Goal: Task Accomplishment & Management: Complete application form

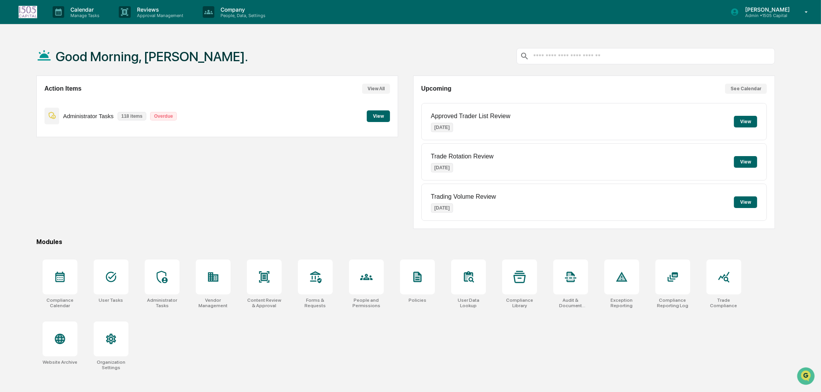
click at [384, 120] on button "View" at bounding box center [378, 116] width 23 height 12
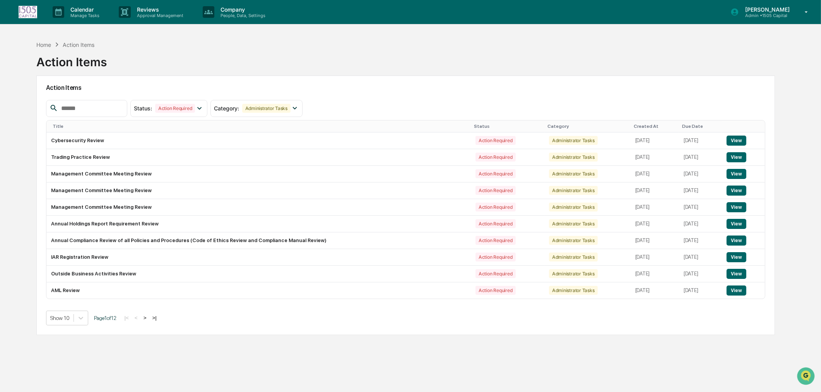
click at [109, 106] on input "text" at bounding box center [91, 108] width 66 height 10
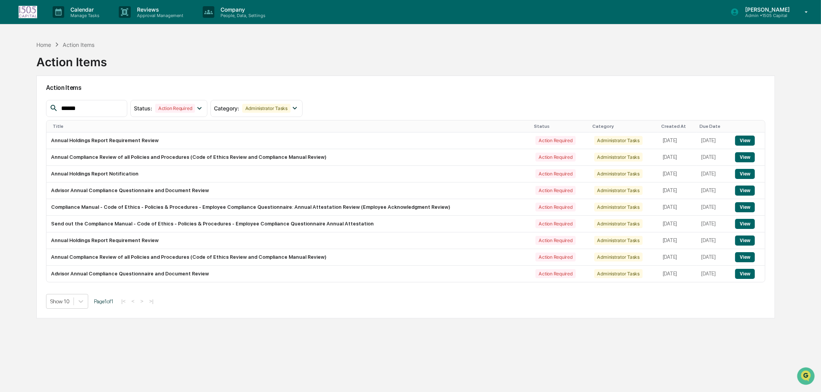
drag, startPoint x: 105, startPoint y: 111, endPoint x: 55, endPoint y: 108, distance: 50.0
click at [55, 108] on div "******" at bounding box center [86, 108] width 81 height 17
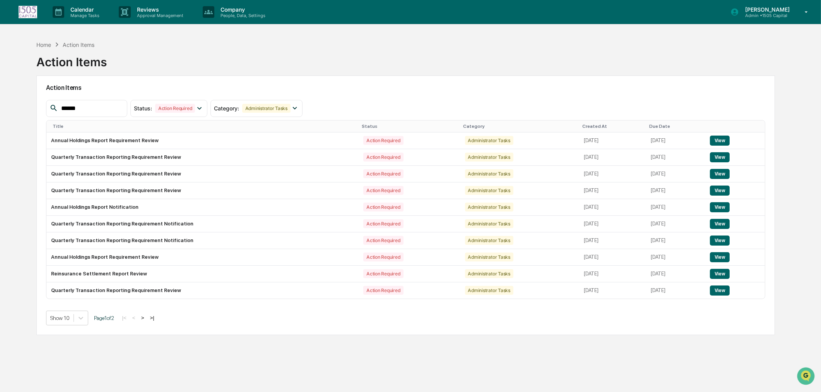
type input "******"
click at [145, 320] on button ">" at bounding box center [143, 317] width 8 height 7
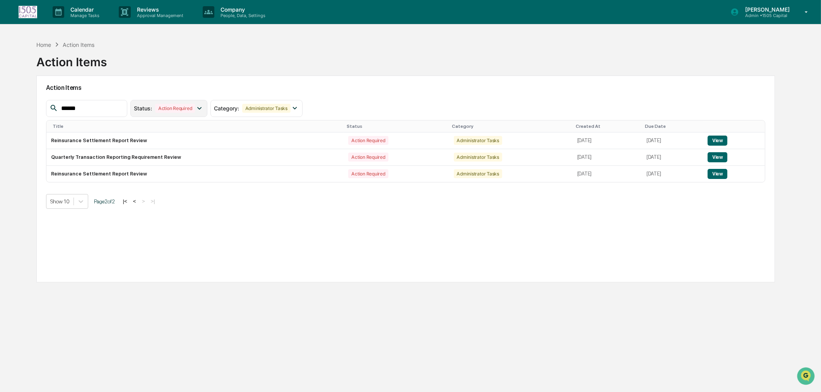
click at [195, 105] on div "Action Required" at bounding box center [175, 108] width 40 height 9
click at [272, 105] on div "Administrator Tasks" at bounding box center [266, 108] width 48 height 9
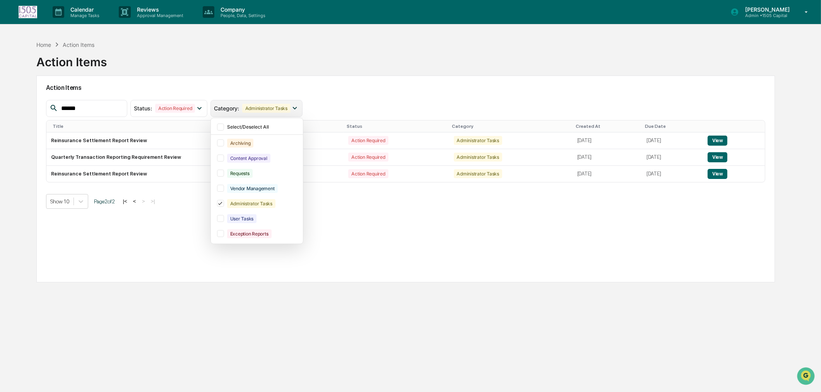
click at [272, 105] on div "Administrator Tasks" at bounding box center [266, 108] width 48 height 9
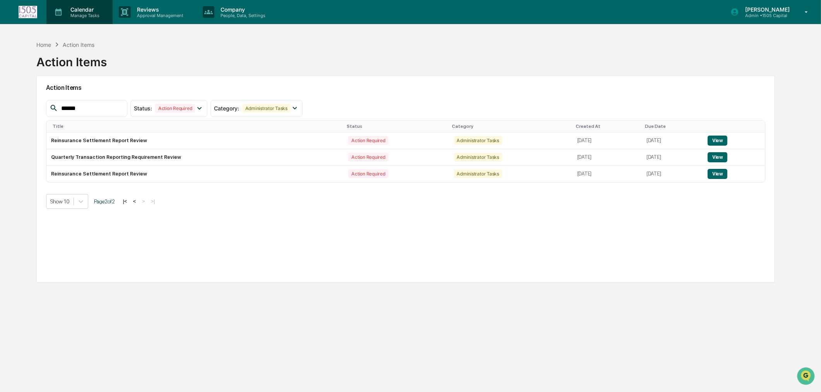
click at [77, 13] on p "Manage Tasks" at bounding box center [83, 15] width 39 height 5
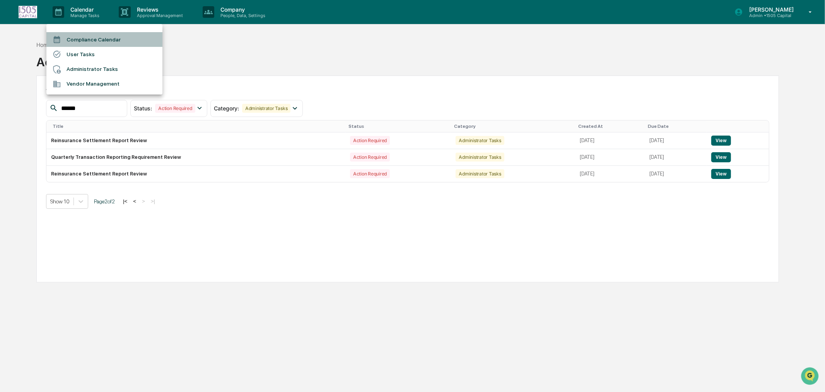
click at [83, 37] on li "Compliance Calendar" at bounding box center [104, 39] width 116 height 15
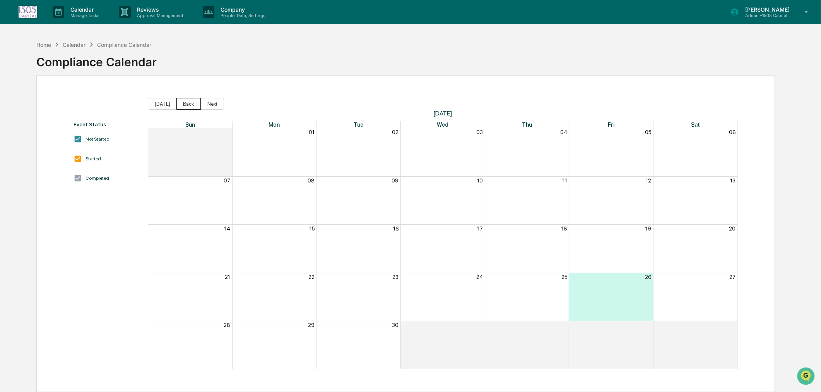
click at [183, 104] on button "Back" at bounding box center [188, 104] width 24 height 12
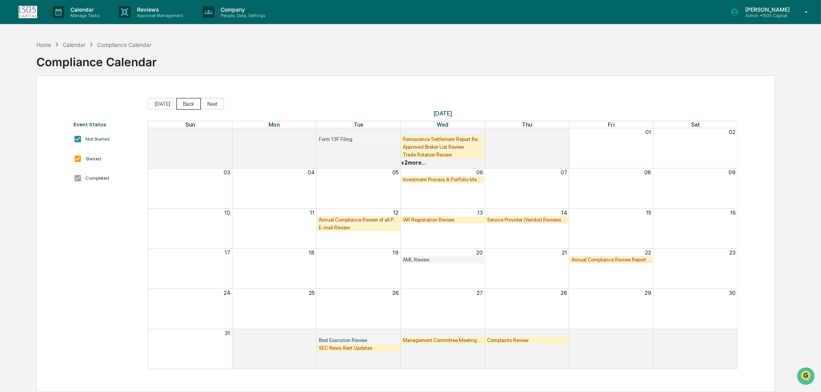
click at [183, 104] on button "Back" at bounding box center [188, 104] width 24 height 12
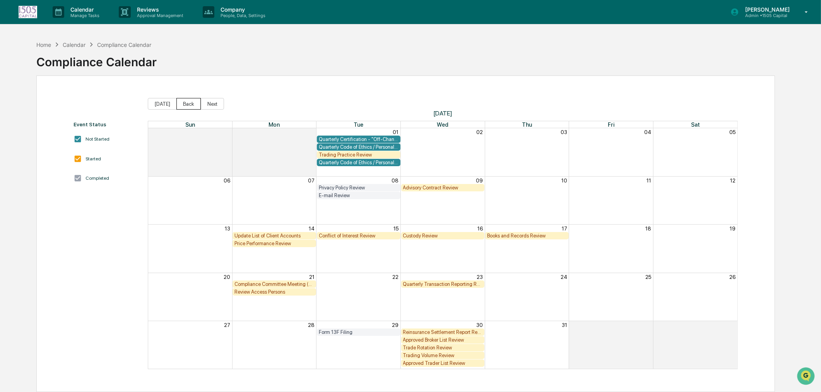
click at [183, 104] on button "Back" at bounding box center [188, 104] width 24 height 12
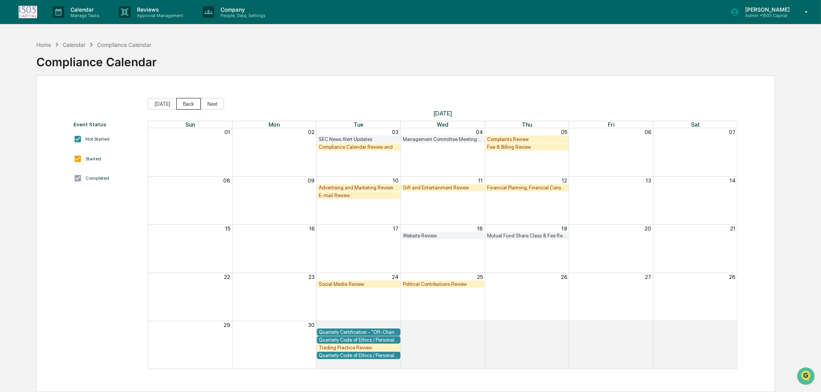
click at [183, 104] on button "Back" at bounding box center [188, 104] width 24 height 12
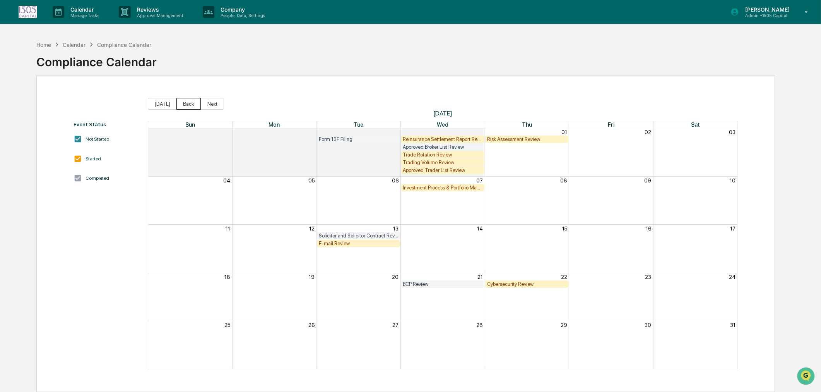
click at [183, 104] on button "Back" at bounding box center [188, 104] width 24 height 12
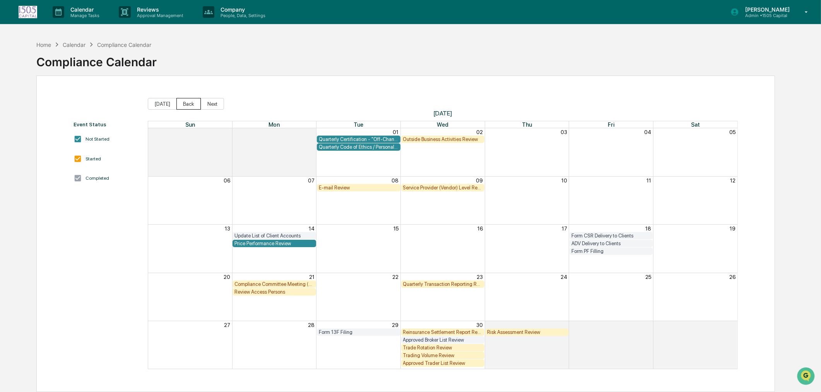
click at [183, 104] on button "Back" at bounding box center [188, 104] width 24 height 12
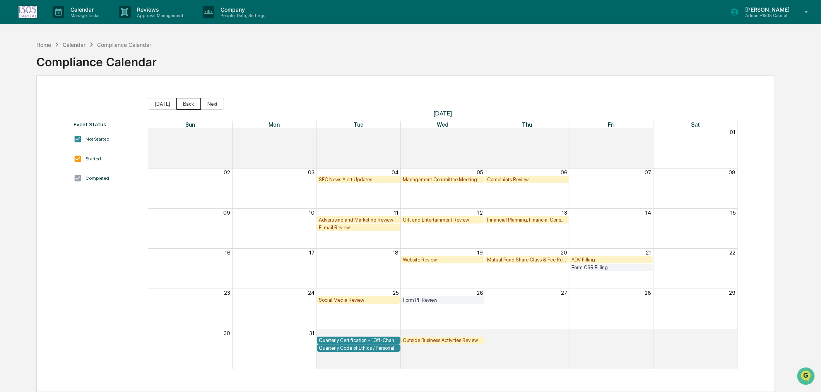
click at [183, 104] on button "Back" at bounding box center [188, 104] width 24 height 12
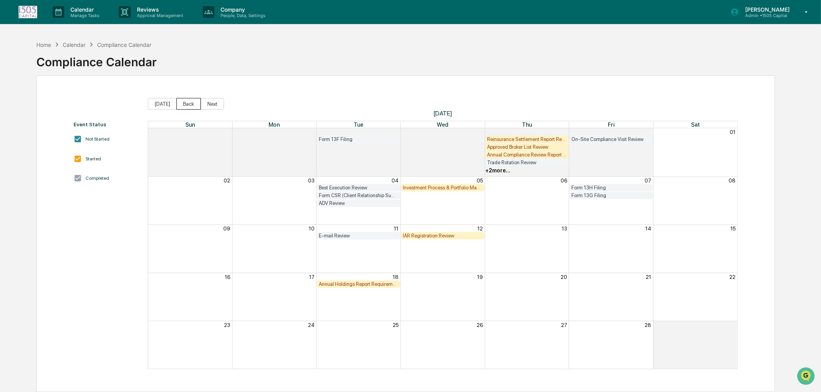
click at [183, 104] on button "Back" at bounding box center [188, 104] width 24 height 12
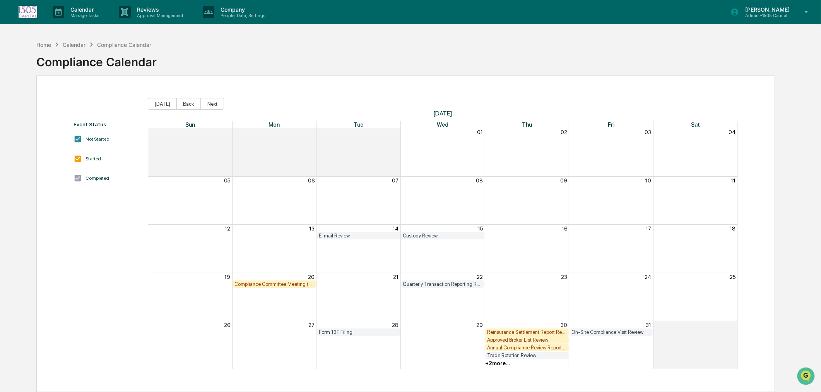
click at [500, 349] on div "Annual Compliance Review Report (Rule 206(4)-7 Report)" at bounding box center [527, 347] width 80 height 6
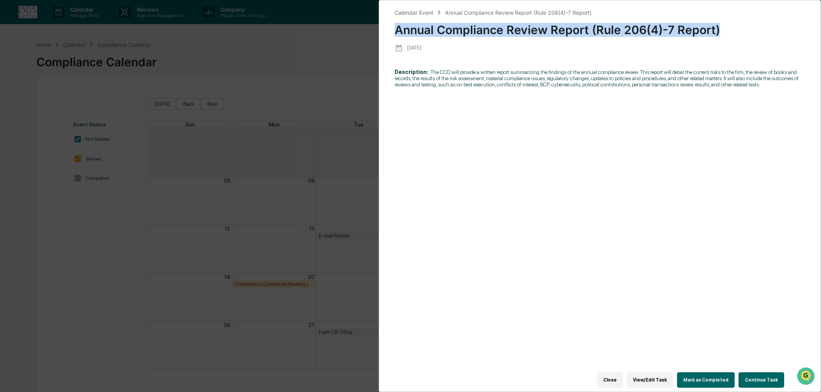
drag, startPoint x: 395, startPoint y: 29, endPoint x: 740, endPoint y: 23, distance: 344.8
click at [740, 23] on div "Annual Compliance Review Report (Rule 206(4)-7 Report)" at bounding box center [600, 27] width 411 height 20
copy div "Annual Compliance Review Report (Rule 206(4)-7 Report)"
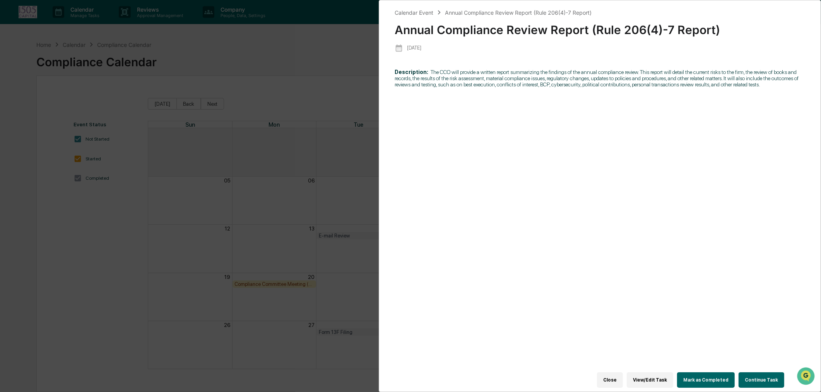
click at [147, 30] on div "Calendar Event Annual Compliance Review Report (Rule 206(4)-7 Report) Annual Co…" at bounding box center [410, 196] width 821 height 392
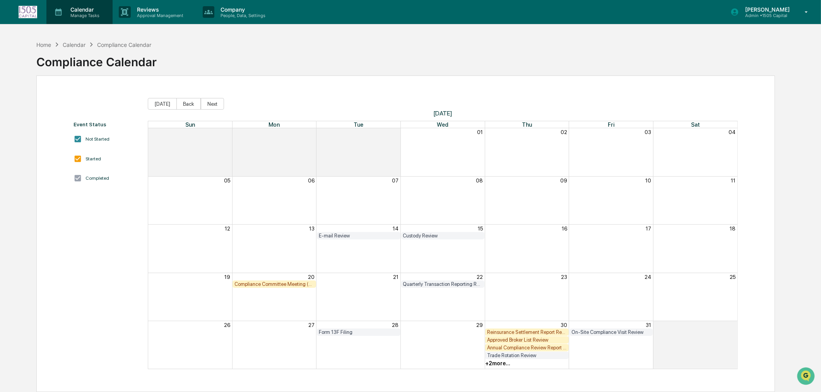
click at [91, 13] on p "Manage Tasks" at bounding box center [83, 15] width 39 height 5
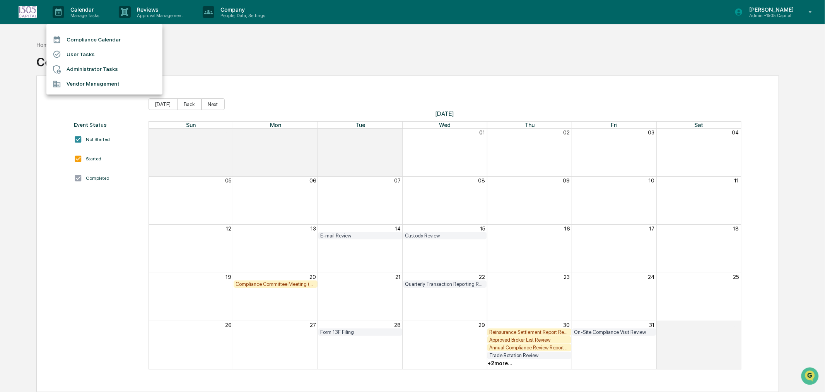
click at [89, 36] on li "Compliance Calendar" at bounding box center [104, 39] width 116 height 15
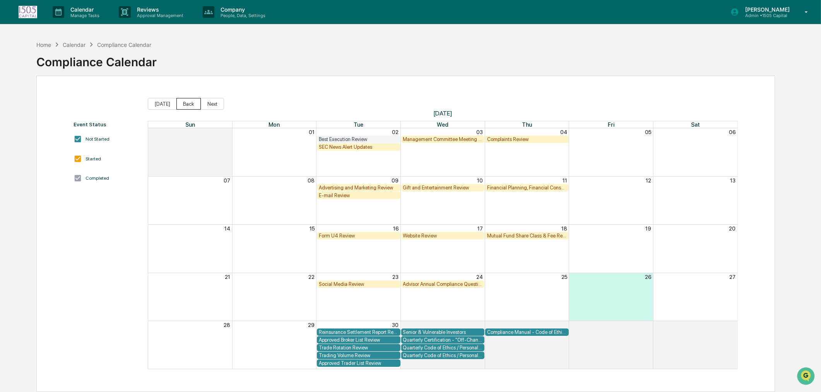
click at [187, 101] on button "Back" at bounding box center [188, 104] width 24 height 12
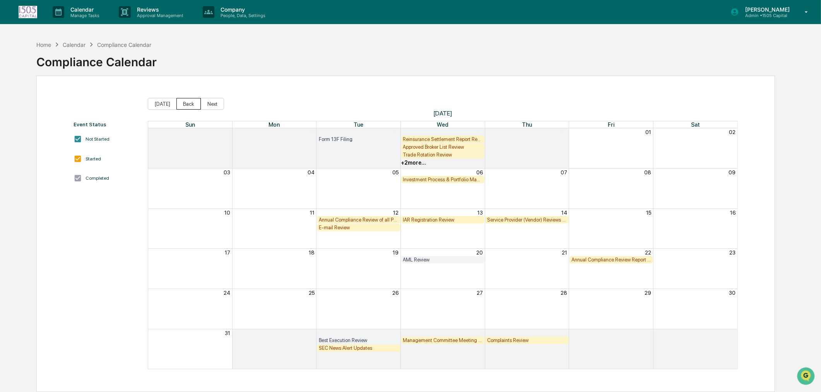
click at [187, 101] on button "Back" at bounding box center [188, 104] width 24 height 12
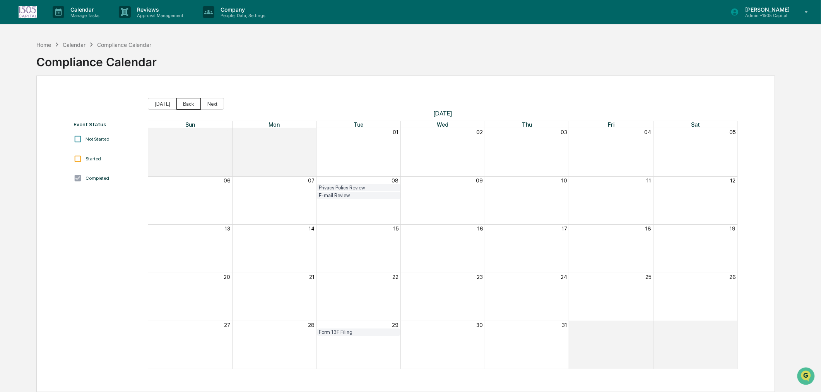
click at [180, 106] on button "Back" at bounding box center [188, 104] width 24 height 12
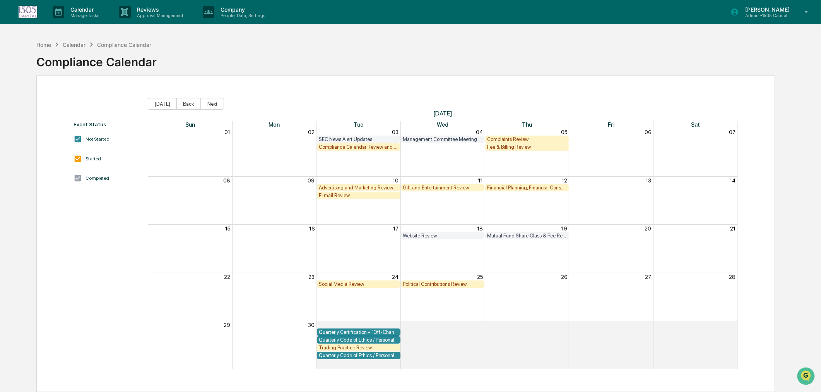
click at [356, 349] on div "Trading Practice Review" at bounding box center [359, 347] width 80 height 6
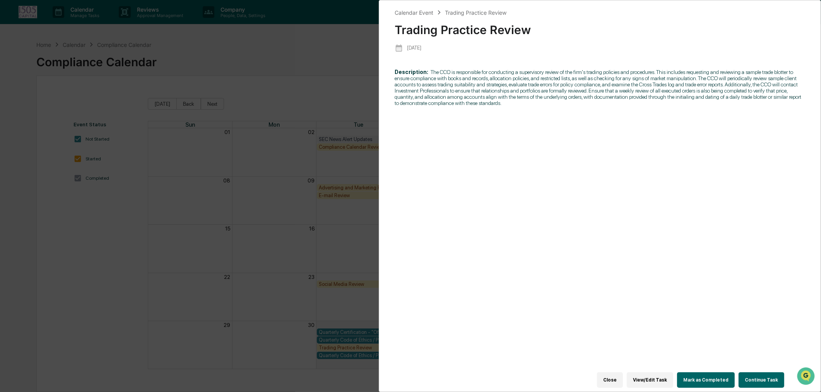
click at [757, 373] on button "Continue Task" at bounding box center [762, 379] width 46 height 15
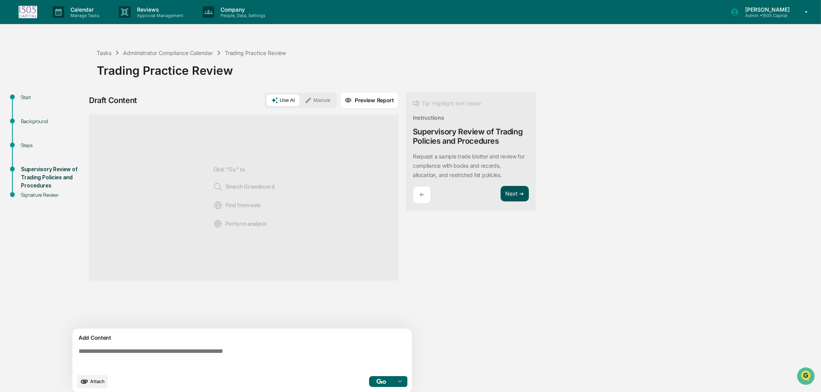
click at [515, 192] on button "Next ➔" at bounding box center [515, 194] width 28 height 16
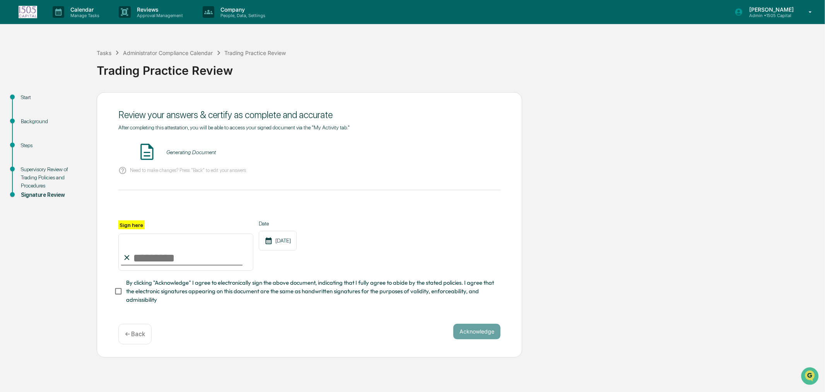
click at [135, 336] on p "← Back" at bounding box center [135, 333] width 20 height 7
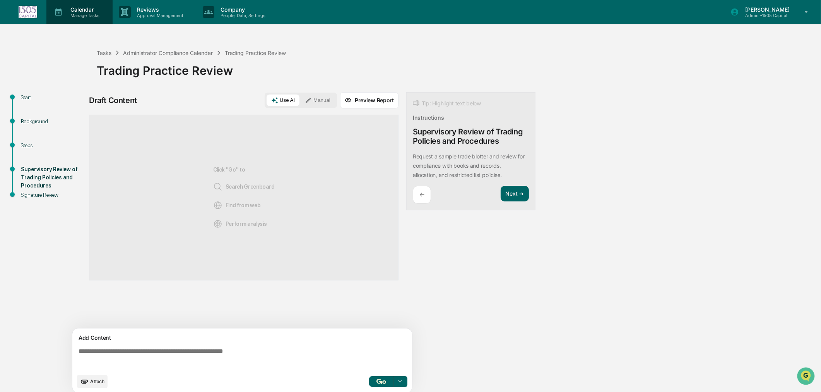
click at [73, 9] on p "Calendar" at bounding box center [83, 9] width 39 height 7
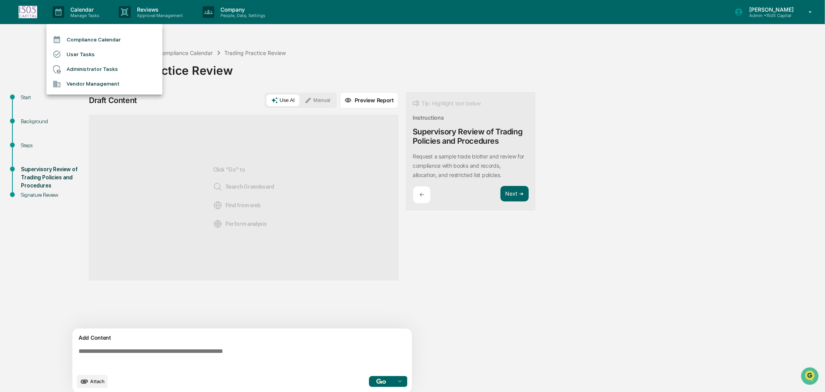
click at [101, 63] on li "Administrator Tasks" at bounding box center [104, 69] width 116 height 15
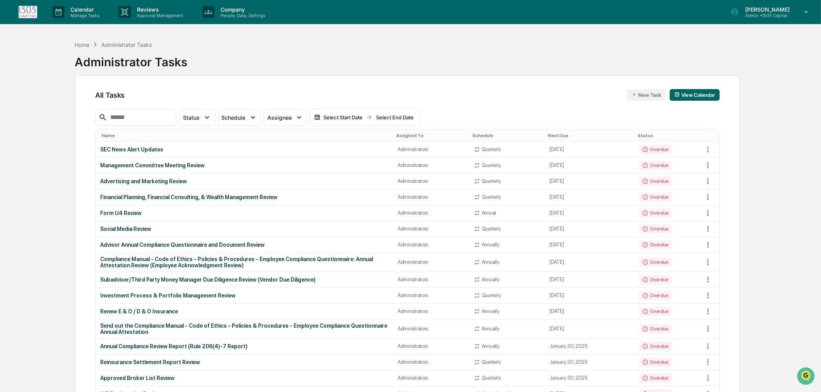
click at [171, 111] on div at bounding box center [135, 117] width 81 height 17
click at [166, 119] on input "text" at bounding box center [140, 117] width 66 height 10
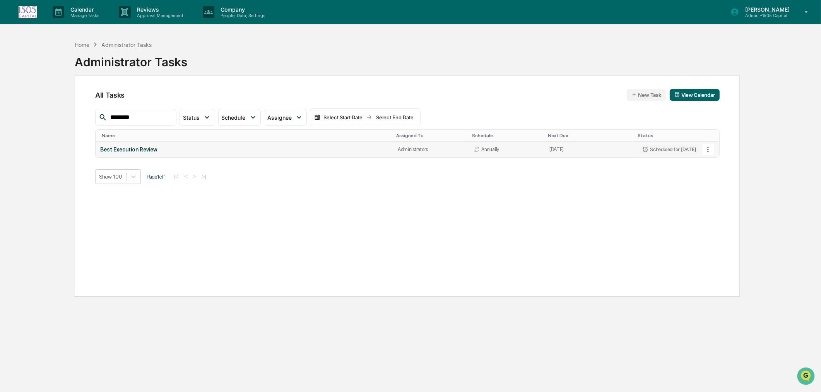
click at [199, 144] on td "Best Execution Review" at bounding box center [245, 149] width 298 height 15
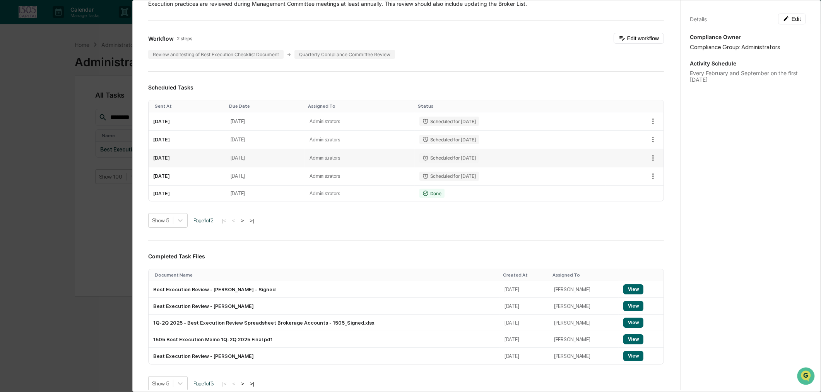
scroll to position [86, 0]
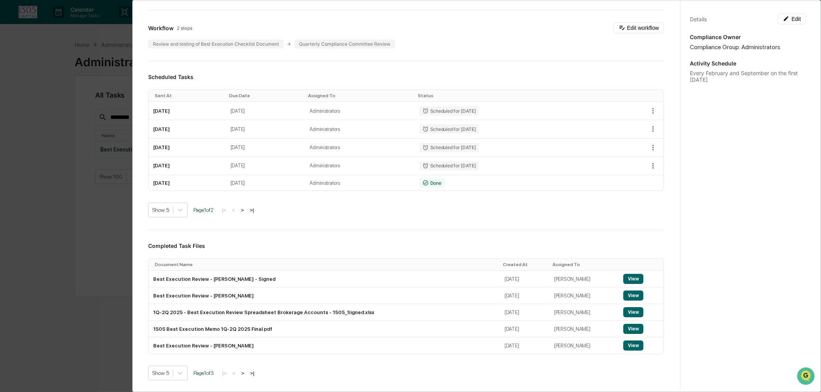
click at [65, 241] on div "Administrator Activity List Best Execution Review Start Task Spawn Task Best Ex…" at bounding box center [410, 196] width 821 height 392
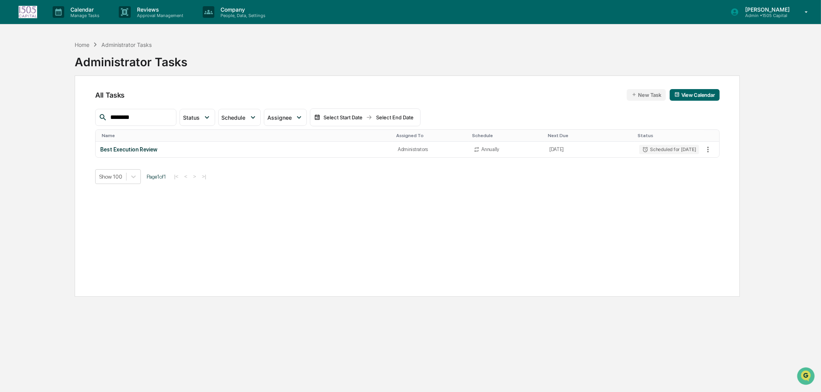
drag, startPoint x: 145, startPoint y: 116, endPoint x: 93, endPoint y: 113, distance: 52.0
click at [93, 113] on div "All Tasks New Task View Calendar ******** Status Select/Deselect All Done In Pr…" at bounding box center [407, 185] width 665 height 221
click at [115, 155] on td "AML Review" at bounding box center [245, 149] width 298 height 15
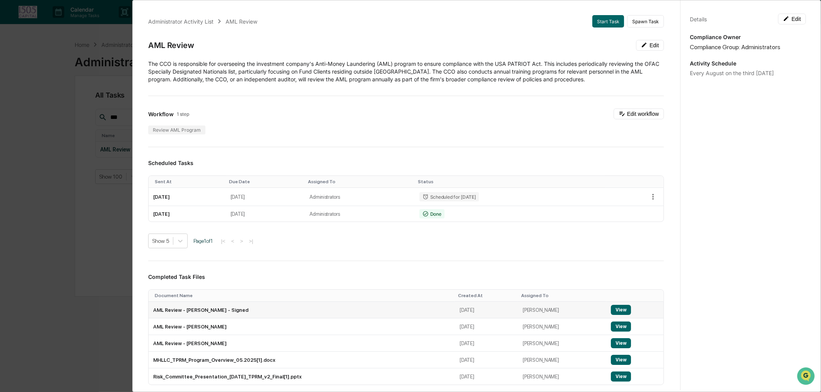
click at [611, 311] on button "View" at bounding box center [621, 310] width 20 height 10
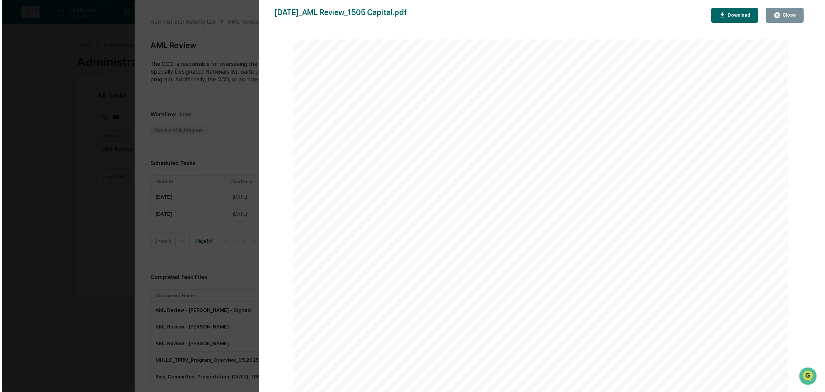
scroll to position [301, 0]
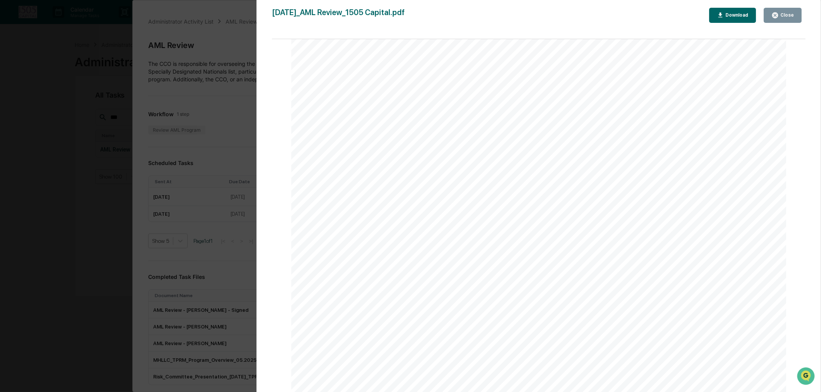
click at [100, 68] on div "Version History 08/25/2025, 05:32 PM Rachel Stanley 2025-08-25_AML Review_1505 …" at bounding box center [410, 196] width 821 height 392
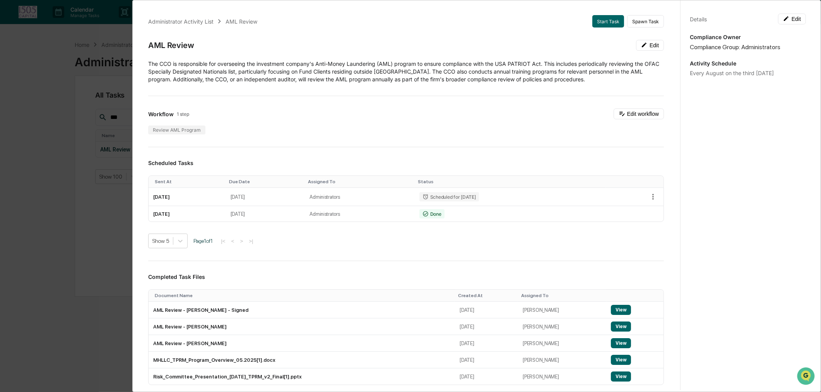
click at [61, 88] on div "Administrator Activity List AML Review Start Task Spawn Task AML Review Edit Th…" at bounding box center [410, 196] width 821 height 392
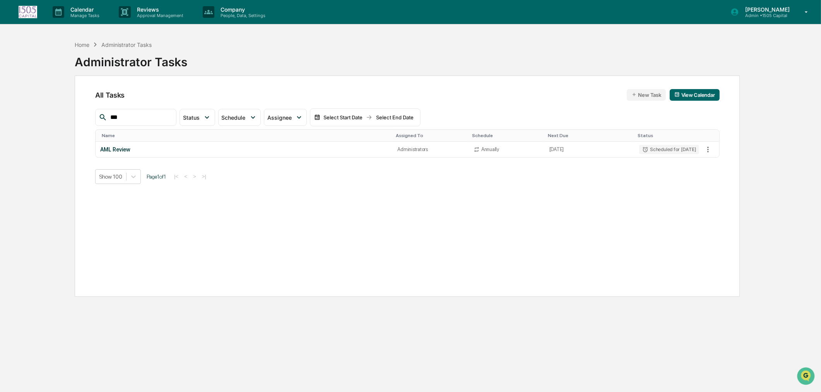
click at [135, 113] on input "***" at bounding box center [140, 117] width 66 height 10
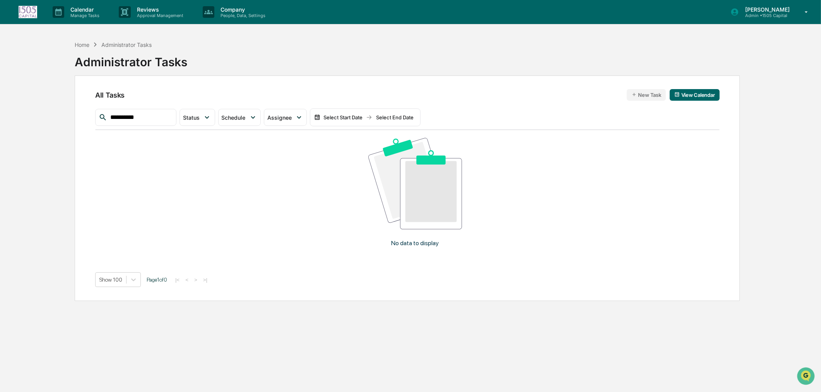
type input "**********"
click at [36, 16] on img at bounding box center [28, 12] width 19 height 12
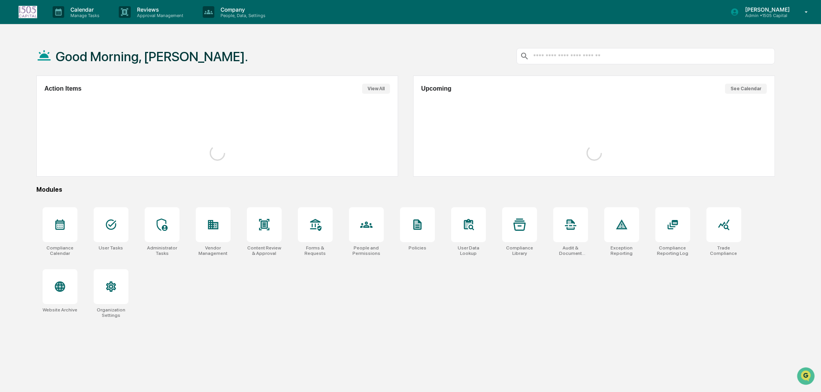
click at [776, 12] on p "[PERSON_NAME]" at bounding box center [766, 9] width 55 height 7
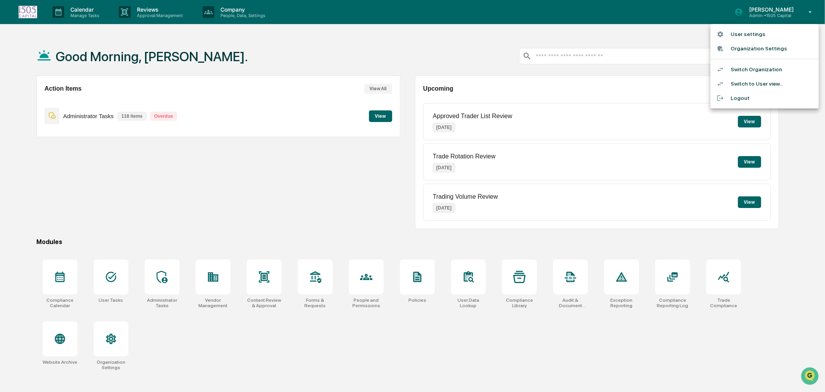
click at [748, 67] on li "Switch Organization" at bounding box center [765, 69] width 108 height 14
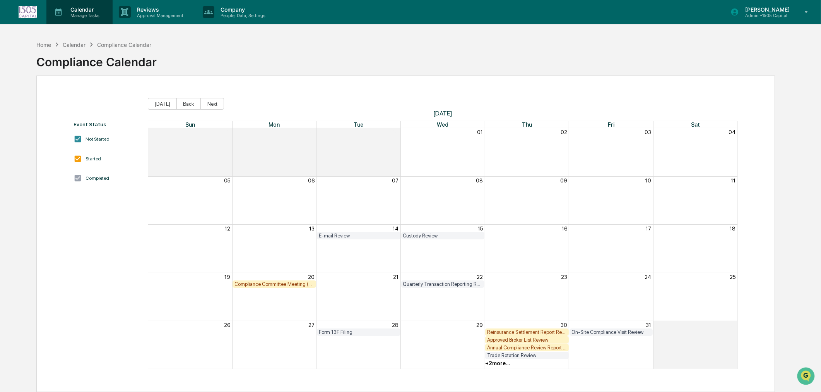
click at [79, 13] on p "Manage Tasks" at bounding box center [83, 15] width 39 height 5
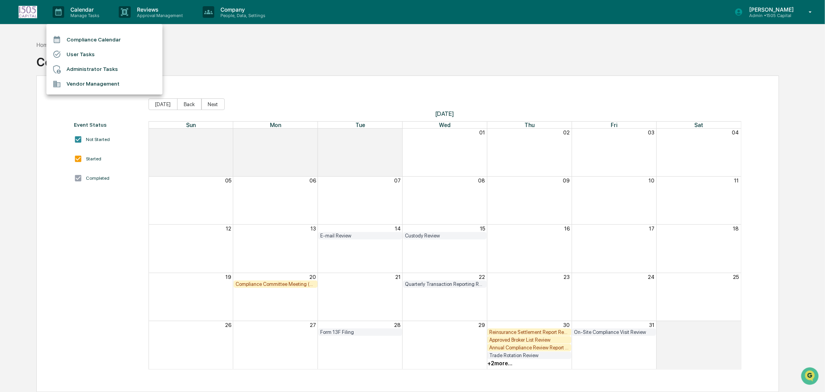
click at [92, 71] on li "Administrator Tasks" at bounding box center [104, 69] width 116 height 15
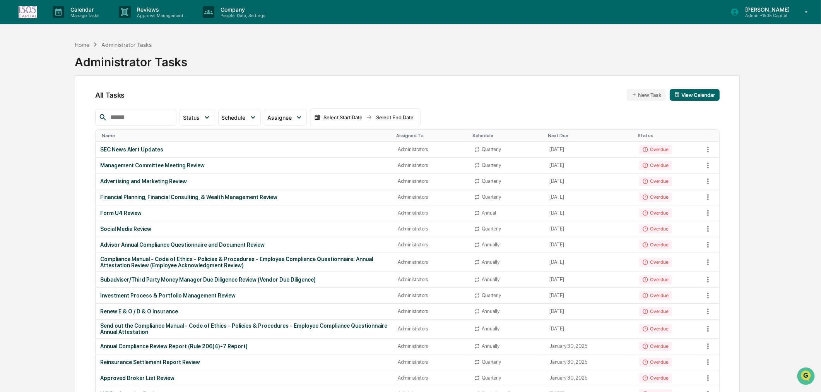
click at [124, 118] on input "text" at bounding box center [140, 117] width 66 height 10
paste input "**********"
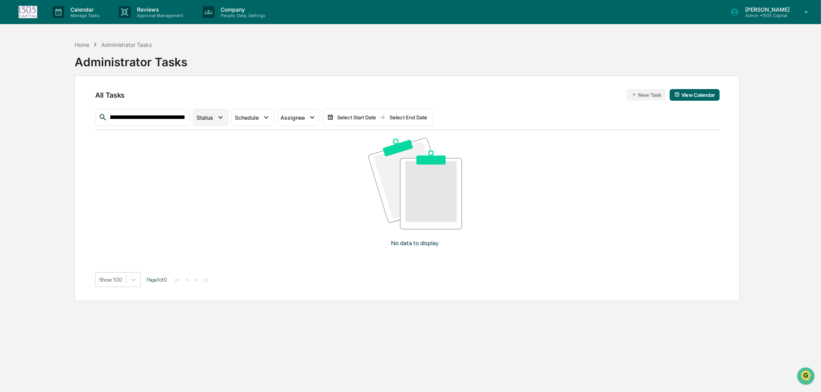
type input "**********"
click at [202, 118] on span "Status" at bounding box center [205, 117] width 17 height 7
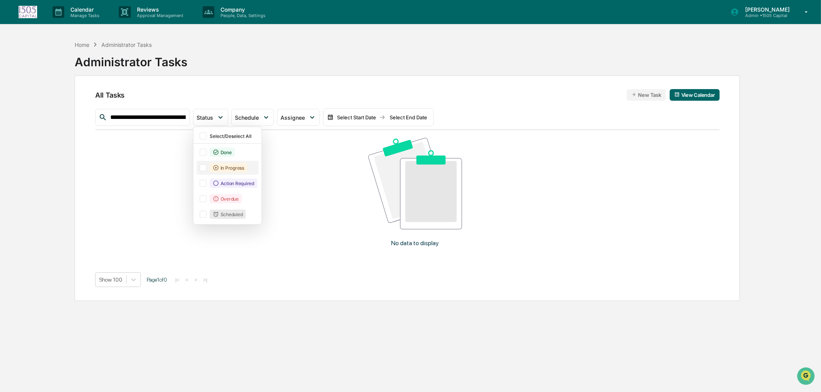
click at [221, 164] on div "In Progress" at bounding box center [229, 167] width 38 height 9
click at [224, 153] on div "Done" at bounding box center [222, 151] width 25 height 9
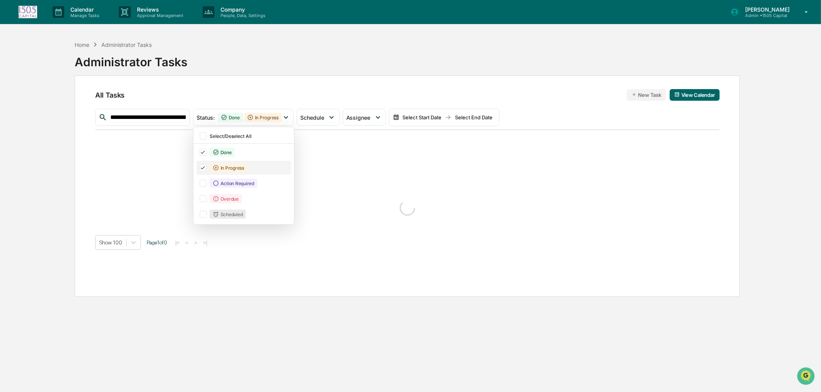
click at [226, 168] on div "In Progress" at bounding box center [229, 167] width 38 height 9
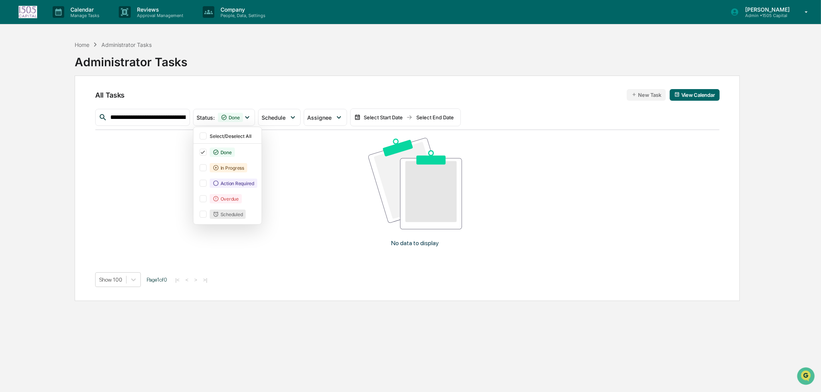
click at [173, 116] on input "**********" at bounding box center [146, 117] width 79 height 10
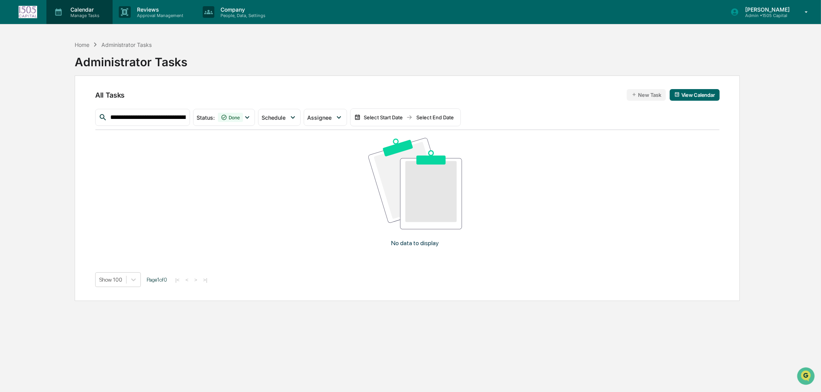
click at [88, 14] on p "Manage Tasks" at bounding box center [83, 15] width 39 height 5
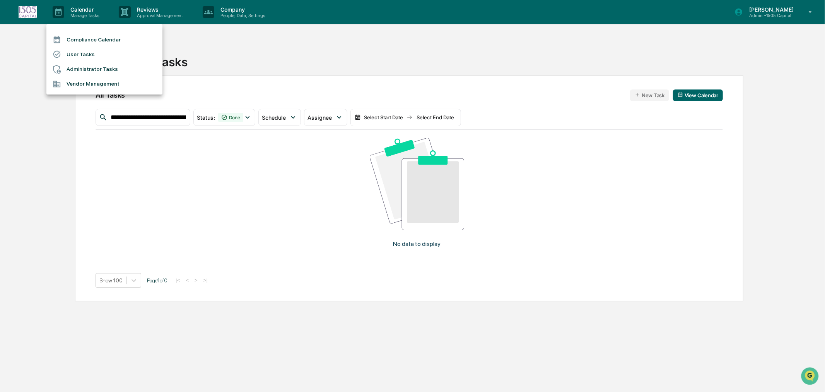
click at [221, 117] on div at bounding box center [412, 196] width 825 height 392
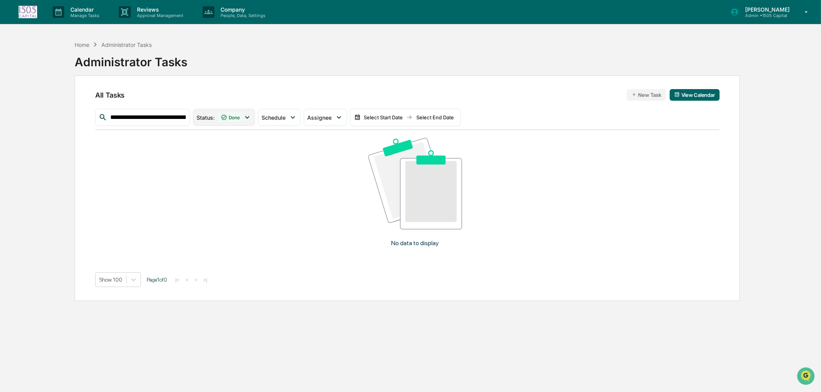
click at [227, 120] on icon at bounding box center [224, 117] width 6 height 6
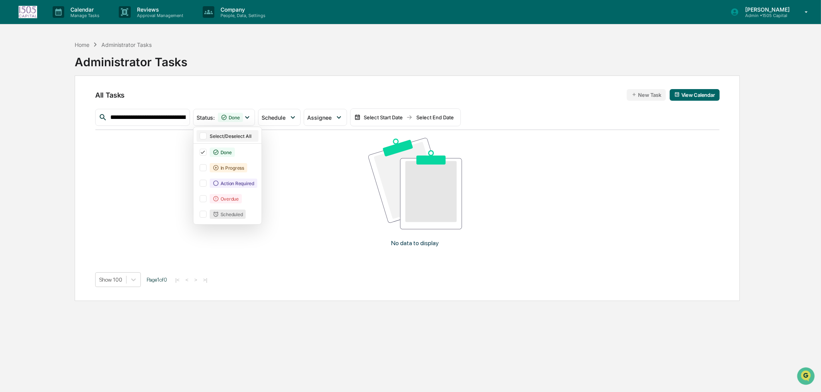
click at [227, 133] on div "Select/Deselect All" at bounding box center [233, 136] width 47 height 6
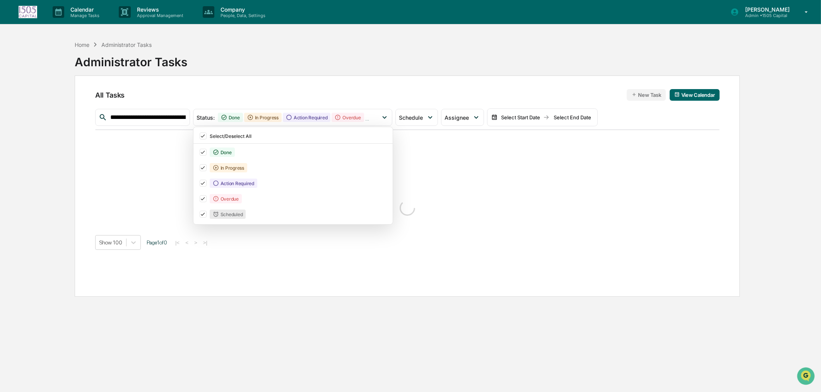
click at [169, 119] on input "**********" at bounding box center [146, 117] width 79 height 10
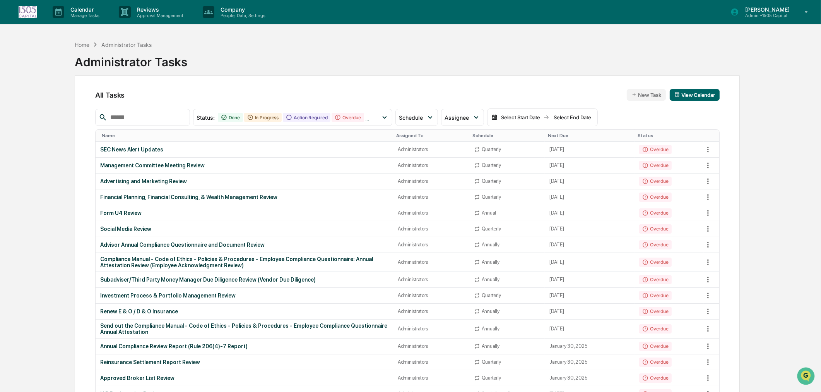
click at [545, 139] on th "Next Due" at bounding box center [590, 136] width 90 height 12
click at [159, 120] on input "text" at bounding box center [146, 117] width 79 height 10
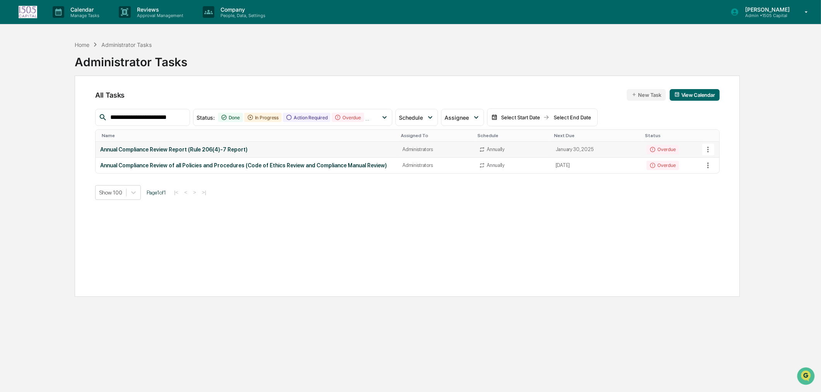
type input "**********"
click at [575, 148] on td "January 30, 2025" at bounding box center [596, 150] width 91 height 16
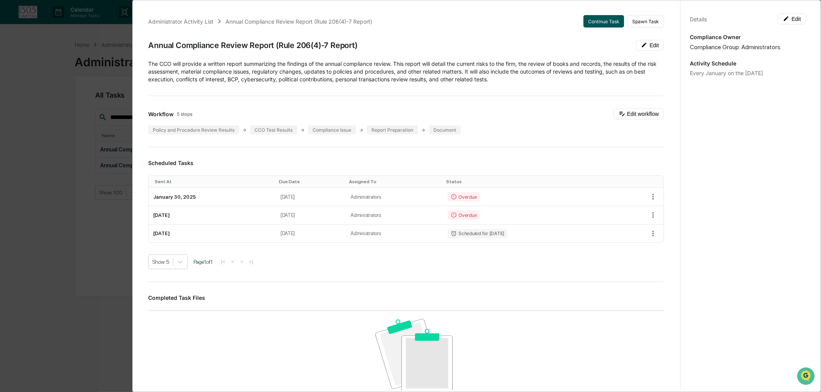
click at [602, 16] on button "Continue Task" at bounding box center [603, 21] width 41 height 12
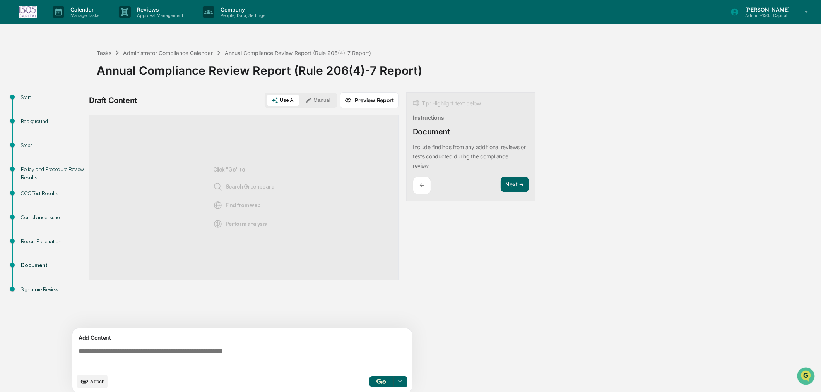
click at [455, 254] on div "Draft Content Use AI Manual Preview Report Sources Click "Go" to Search Greenbo…" at bounding box center [305, 244] width 433 height 305
click at [512, 177] on button "Next ➔" at bounding box center [515, 184] width 28 height 16
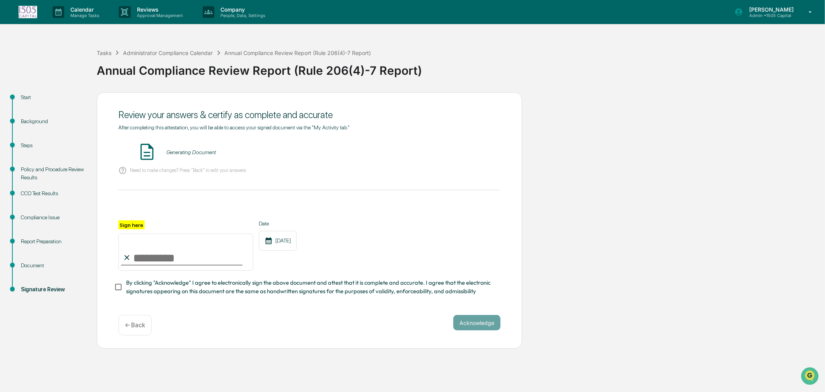
click at [132, 324] on p "← Back" at bounding box center [135, 324] width 20 height 7
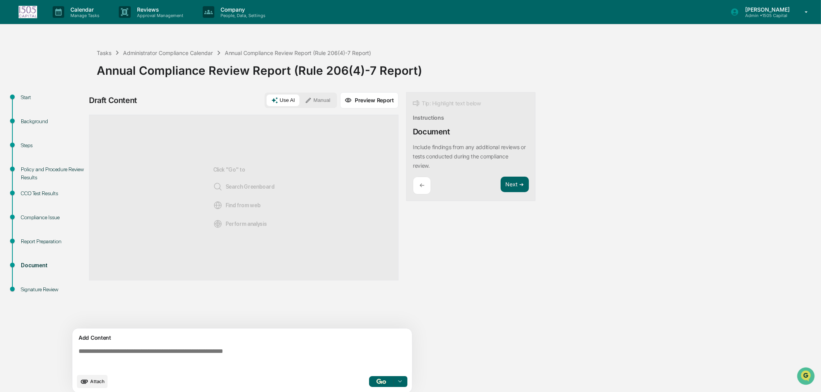
click at [423, 183] on p "←" at bounding box center [421, 184] width 5 height 7
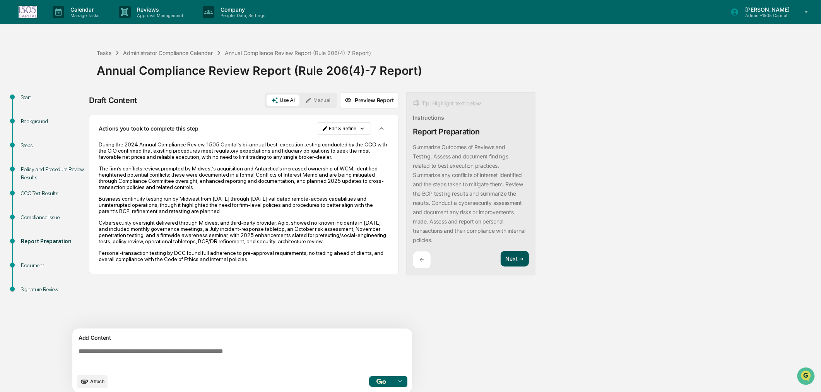
click at [507, 257] on button "Next ➔" at bounding box center [515, 259] width 28 height 16
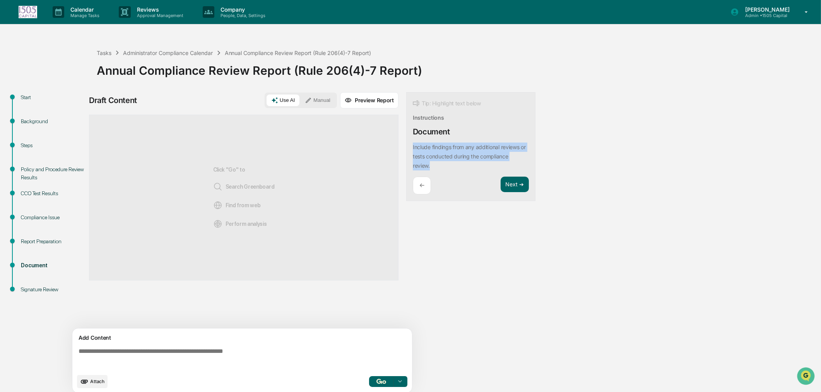
drag, startPoint x: 433, startPoint y: 163, endPoint x: 411, endPoint y: 144, distance: 29.1
click at [411, 144] on div "Tip: Highlight text below Instructions Document Include findings from any addit…" at bounding box center [470, 146] width 129 height 109
copy p "Include findings from any additional reviews or tests conducted during the comp…"
click at [163, 354] on textarea at bounding box center [243, 358] width 337 height 28
paste textarea "**********"
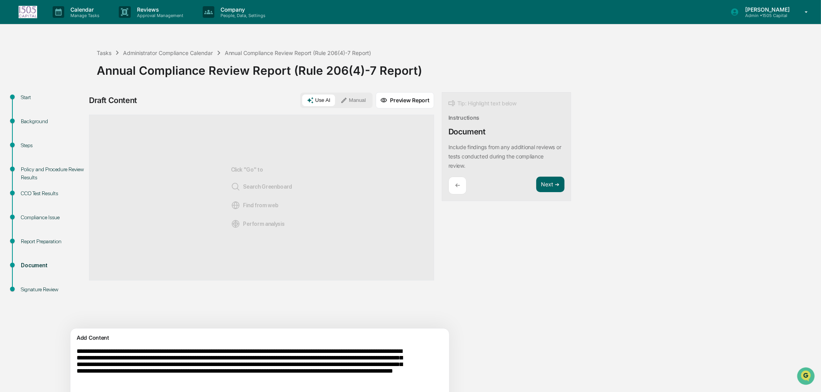
scroll to position [0, 0]
type textarea "**********"
click at [336, 94] on button "Manual" at bounding box center [353, 100] width 35 height 12
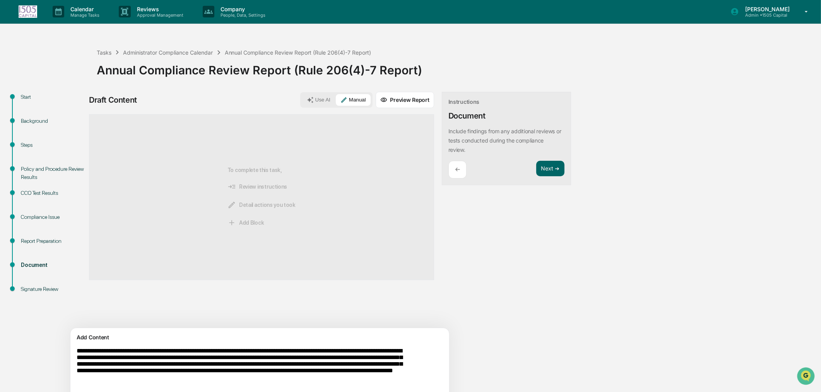
scroll to position [34, 0]
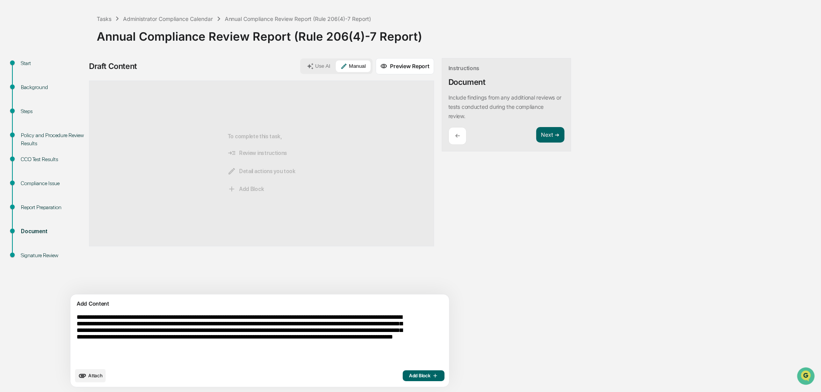
click at [431, 377] on icon "button" at bounding box center [435, 375] width 8 height 6
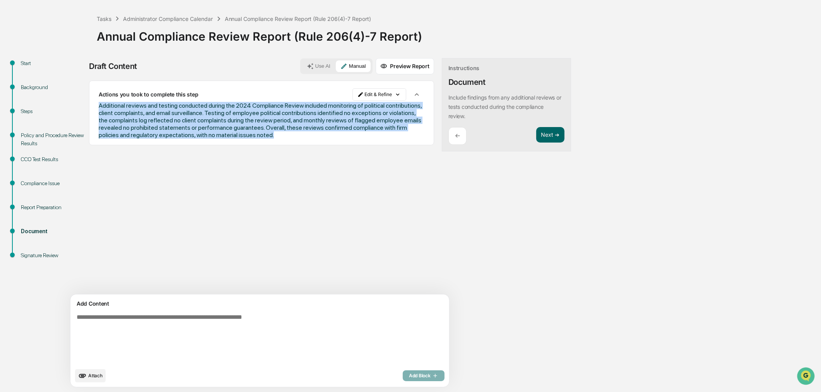
drag, startPoint x: 375, startPoint y: 137, endPoint x: 96, endPoint y: 108, distance: 280.1
click at [96, 108] on div "Actions you took to complete this step Edit & Refine Additional reviews and tes…" at bounding box center [261, 112] width 345 height 65
copy span "Additional reviews and testing conducted during the 2024 Compliance Review incl…"
click at [358, 95] on html "Calendar Manage Tasks Reviews Approval Management Company People, Data, Setting…" at bounding box center [410, 162] width 821 height 392
click at [345, 113] on div "Edit Result" at bounding box center [344, 110] width 57 height 12
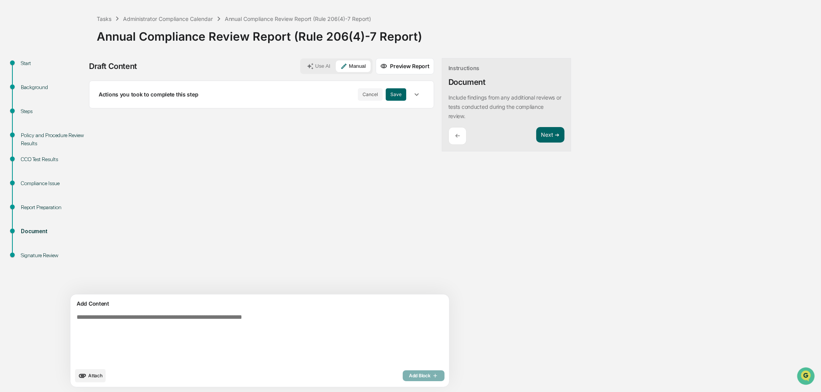
click at [412, 98] on icon "button" at bounding box center [416, 94] width 9 height 9
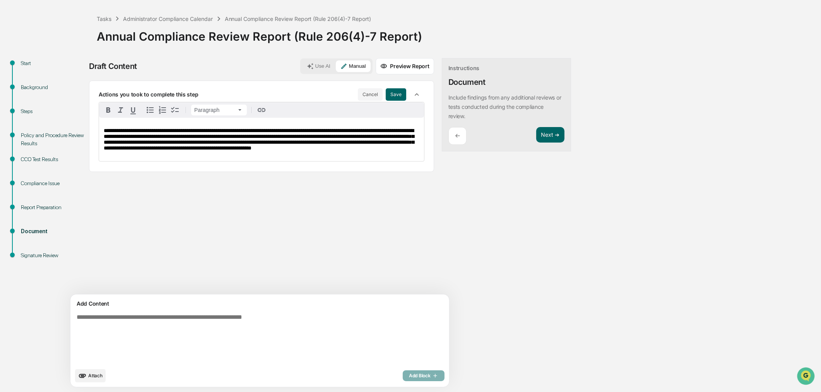
drag, startPoint x: 195, startPoint y: 137, endPoint x: 226, endPoint y: 160, distance: 38.5
click at [195, 137] on span "**********" at bounding box center [259, 139] width 310 height 23
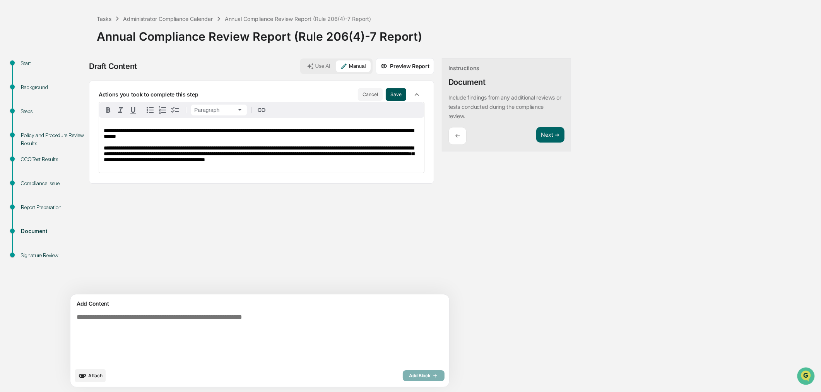
click at [386, 93] on button "Save" at bounding box center [396, 94] width 21 height 12
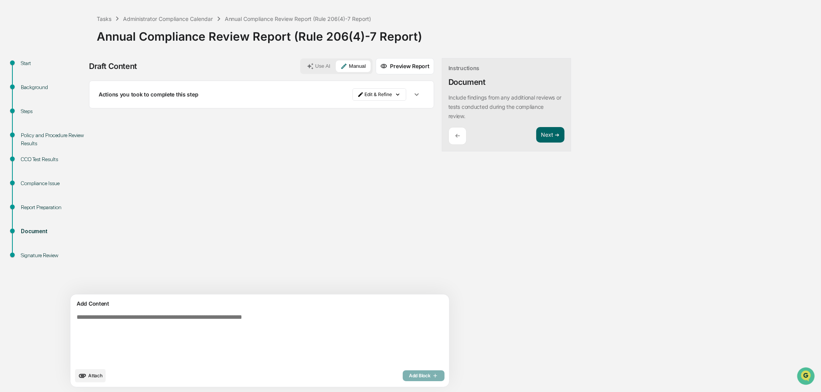
click at [412, 90] on icon "button" at bounding box center [416, 94] width 9 height 9
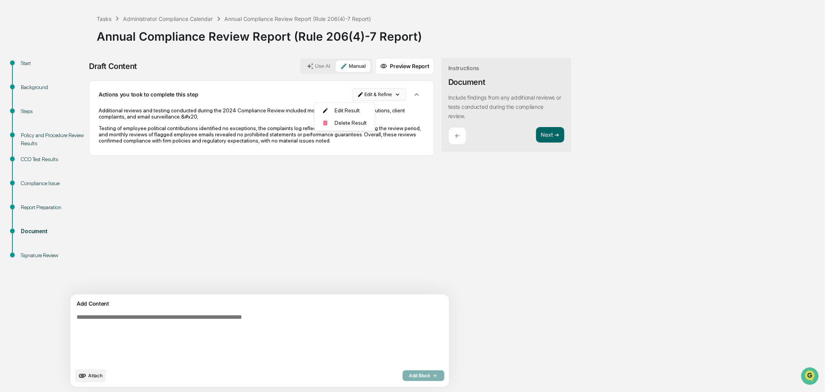
click at [358, 93] on html "Calendar Manage Tasks Reviews Approval Management Company People, Data, Setting…" at bounding box center [412, 162] width 825 height 392
click at [357, 106] on div "Edit Result" at bounding box center [344, 110] width 57 height 12
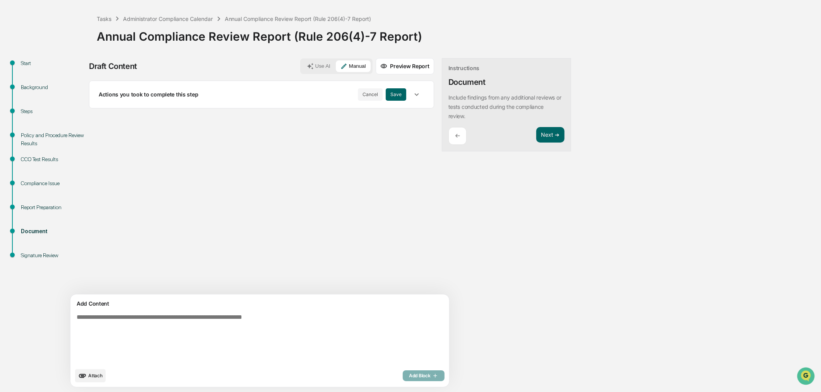
click at [412, 92] on icon "button" at bounding box center [416, 94] width 9 height 9
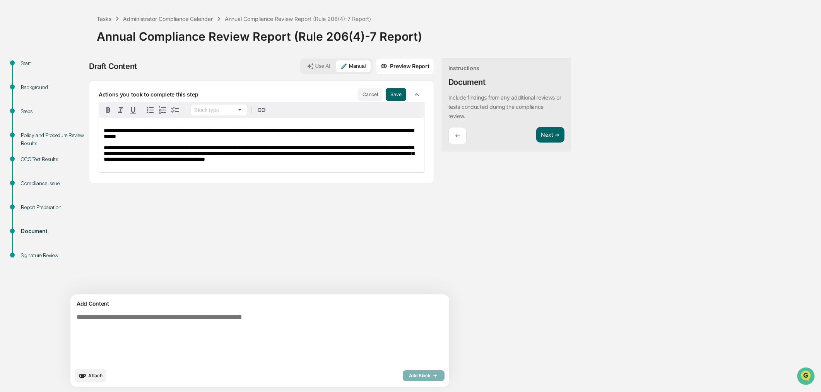
click at [221, 142] on div "**********" at bounding box center [261, 145] width 325 height 55
click at [207, 137] on p "**********" at bounding box center [262, 134] width 316 height 12
click at [386, 98] on button "Save" at bounding box center [396, 94] width 21 height 12
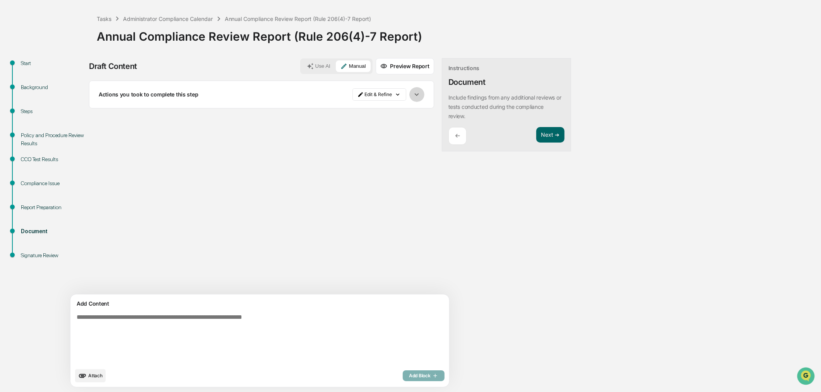
click at [409, 95] on button "button" at bounding box center [416, 94] width 15 height 15
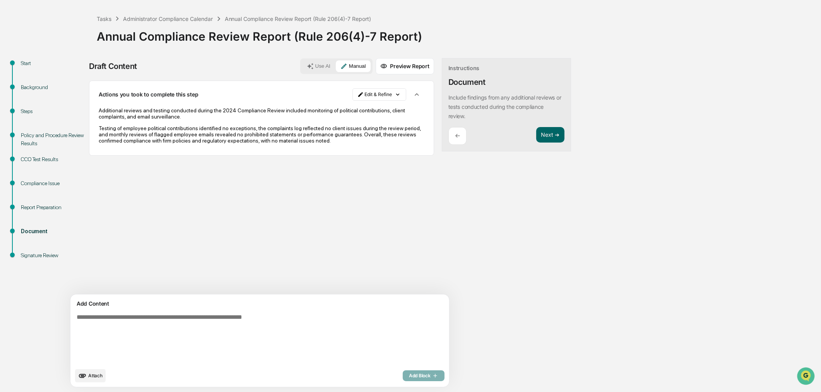
click at [455, 136] on p "←" at bounding box center [457, 135] width 5 height 7
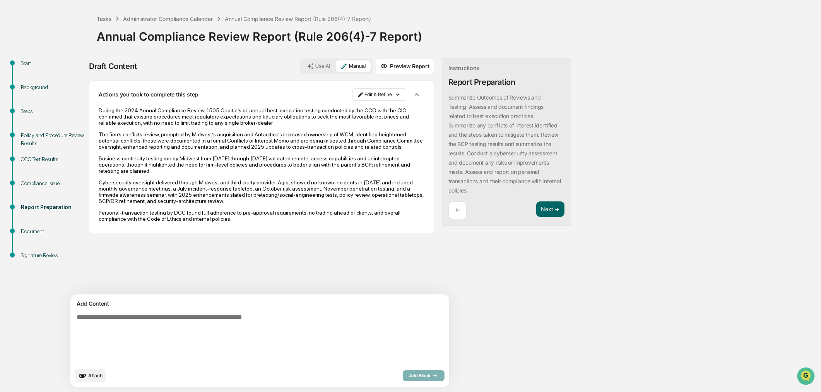
click at [455, 207] on p "←" at bounding box center [457, 209] width 5 height 7
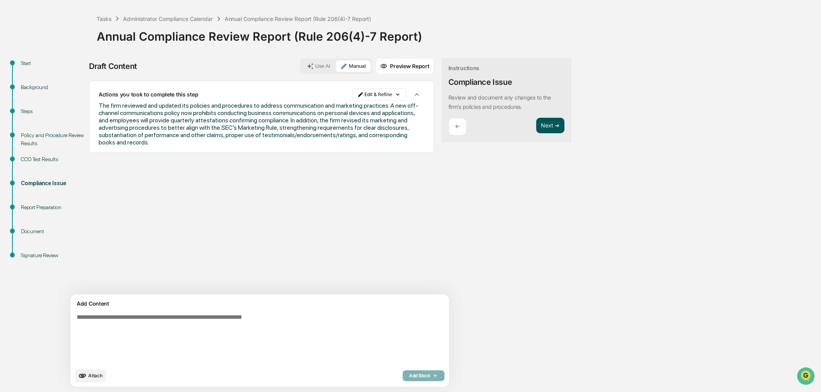
click at [536, 126] on button "Next ➔" at bounding box center [550, 126] width 28 height 16
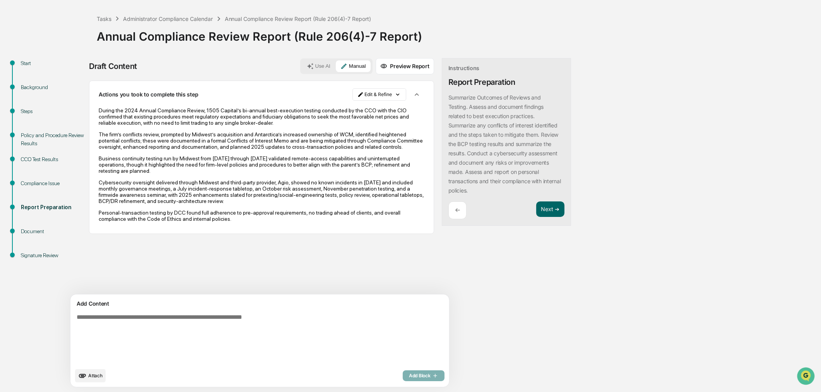
click at [455, 206] on p "←" at bounding box center [457, 209] width 5 height 7
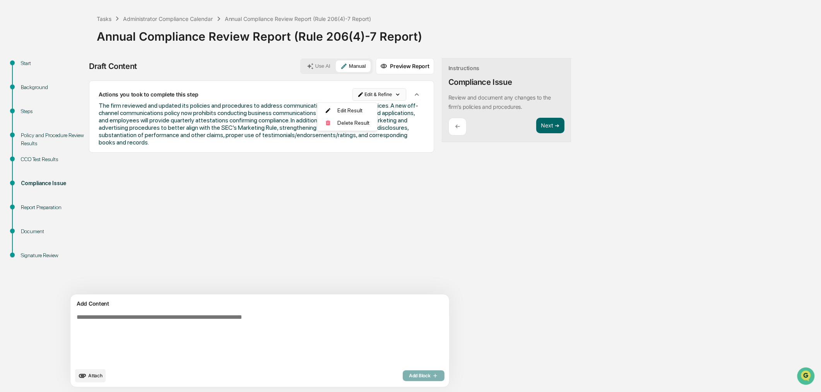
click at [353, 95] on html "Calendar Manage Tasks Reviews Approval Management Company People, Data, Setting…" at bounding box center [410, 162] width 821 height 392
click at [354, 111] on div "Edit Result" at bounding box center [344, 110] width 57 height 12
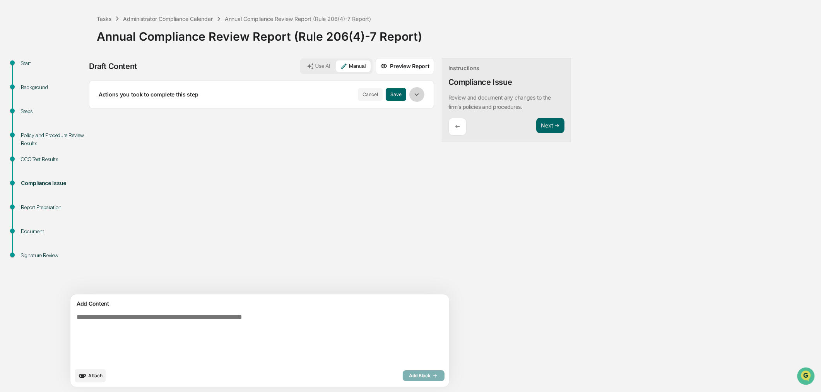
click at [412, 91] on icon "button" at bounding box center [416, 94] width 9 height 9
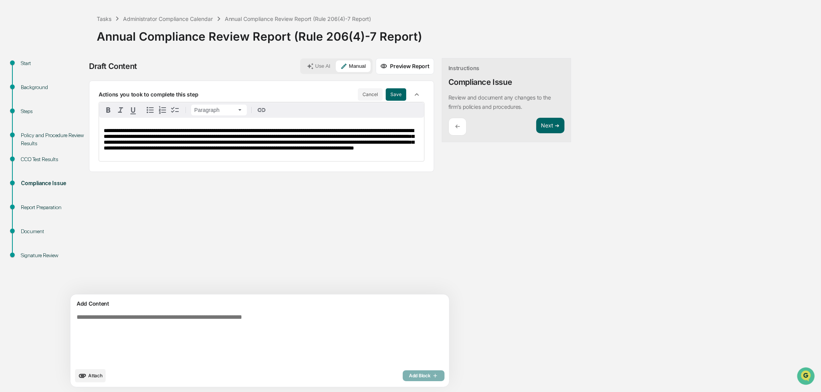
click at [302, 151] on p "**********" at bounding box center [262, 139] width 316 height 23
click at [386, 92] on button "Save" at bounding box center [396, 94] width 21 height 12
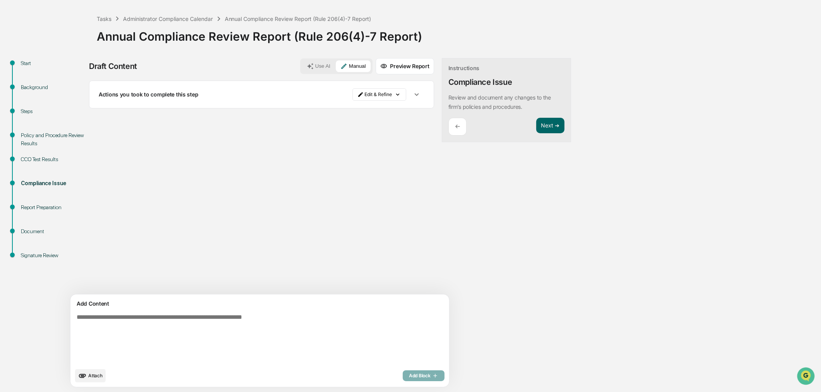
click at [412, 91] on icon "button" at bounding box center [416, 94] width 9 height 9
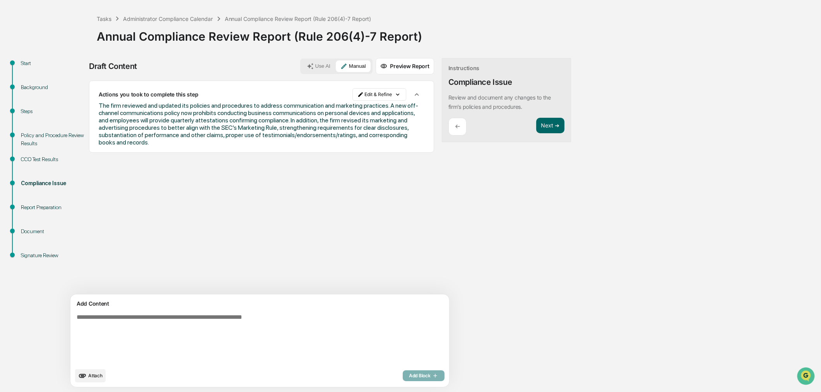
click at [448, 126] on div "←" at bounding box center [457, 127] width 18 height 18
click at [536, 124] on button "Next ➔" at bounding box center [550, 126] width 28 height 16
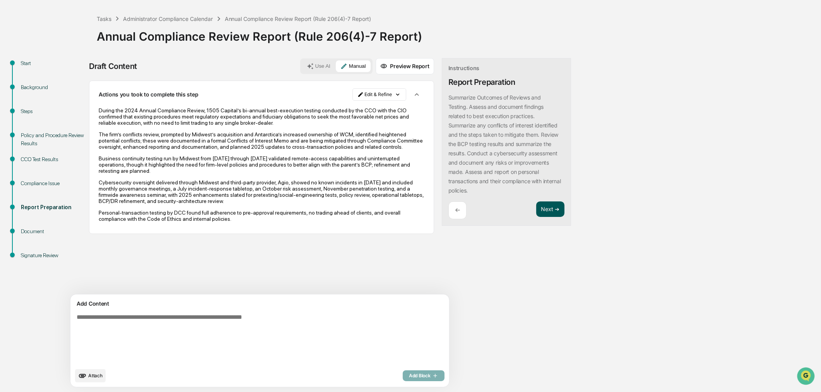
click at [536, 210] on button "Next ➔" at bounding box center [550, 209] width 28 height 16
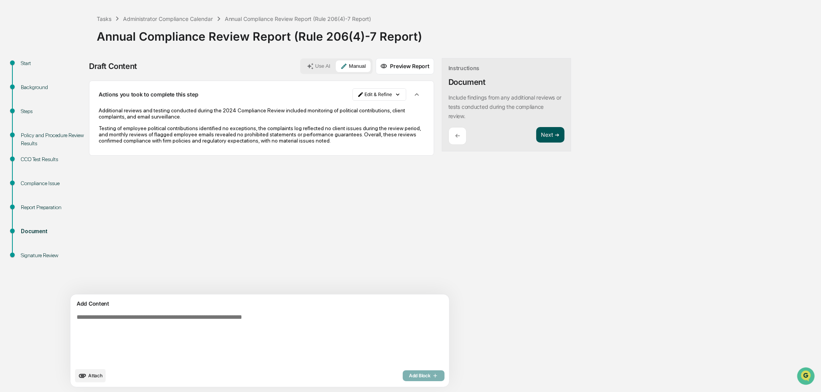
click at [536, 135] on button "Next ➔" at bounding box center [550, 135] width 28 height 16
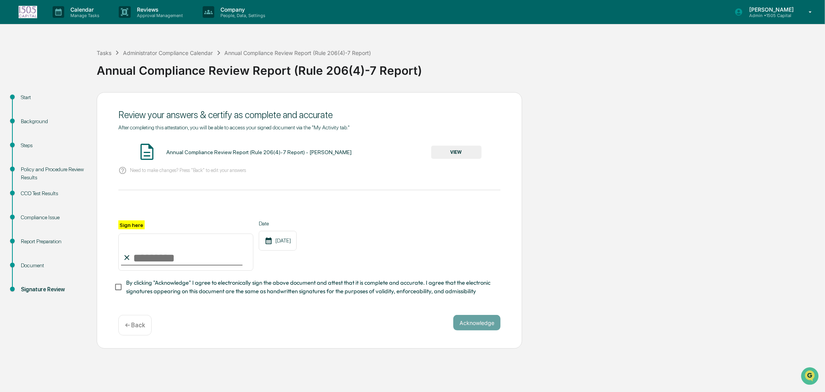
click at [455, 152] on button "VIEW" at bounding box center [456, 151] width 50 height 13
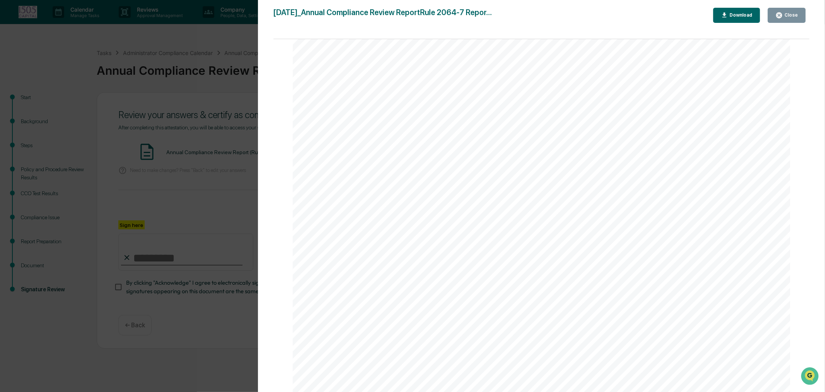
scroll to position [1828, 0]
click at [796, 10] on button "Close" at bounding box center [787, 15] width 38 height 15
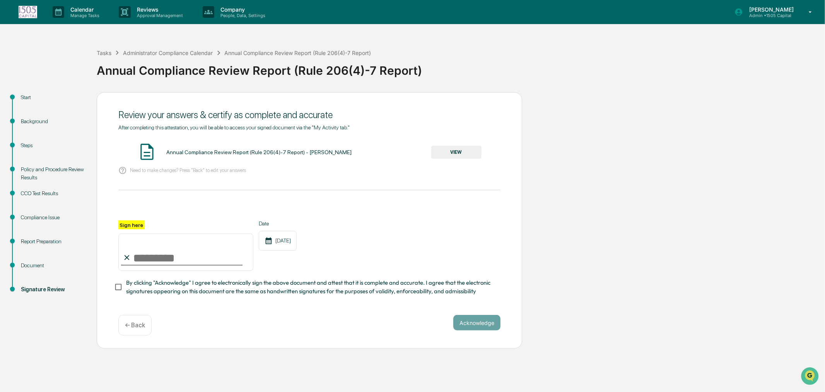
click at [165, 257] on input "Sign here" at bounding box center [185, 251] width 135 height 37
click at [135, 325] on p "← Back" at bounding box center [135, 324] width 20 height 7
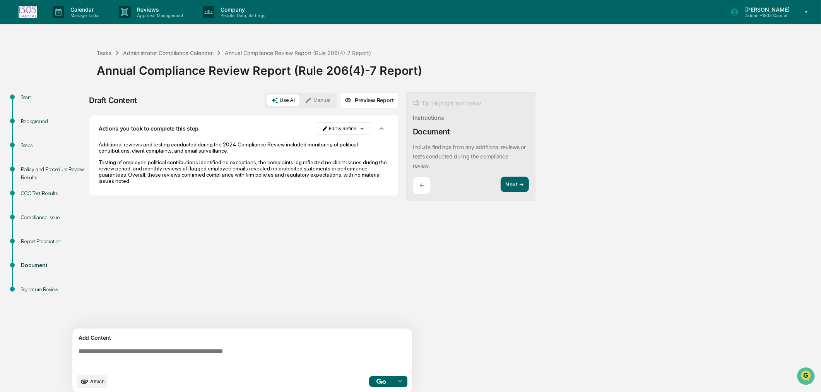
click at [411, 184] on div "Tip: Highlight text below Instructions Document Include findings from any addit…" at bounding box center [470, 146] width 129 height 109
click at [416, 186] on div "←" at bounding box center [422, 185] width 18 height 18
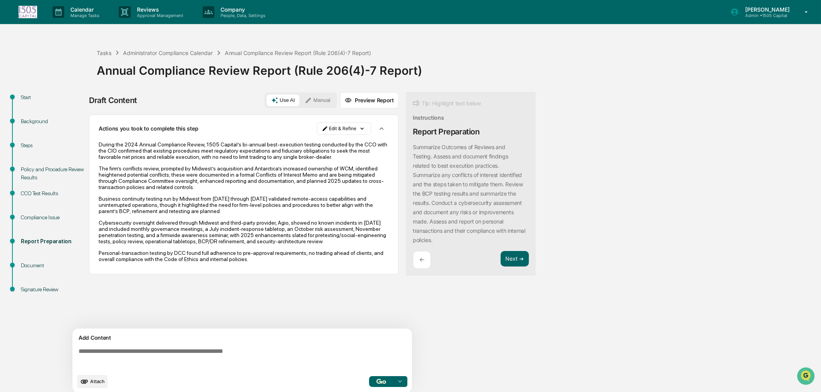
click at [763, 12] on p "[PERSON_NAME]" at bounding box center [766, 9] width 55 height 7
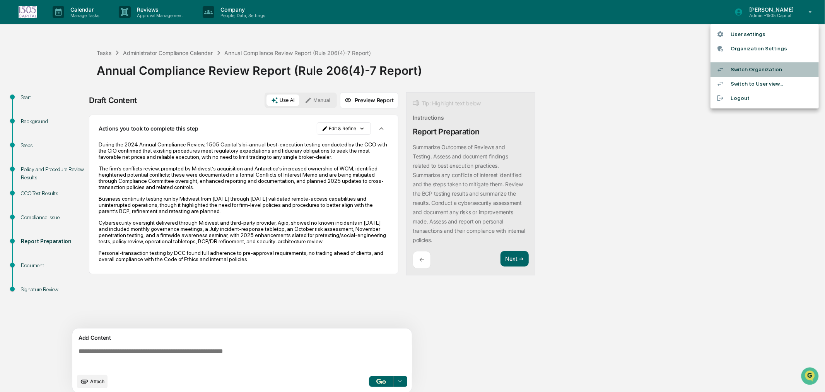
click at [750, 71] on li "Switch Organization" at bounding box center [765, 69] width 108 height 14
